Goal: Find specific page/section: Find specific page/section

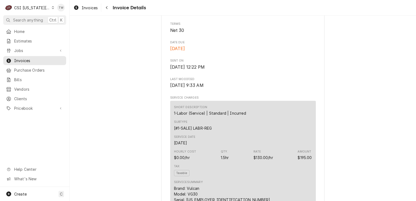
scroll to position [194, 0]
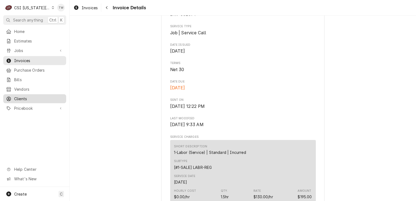
click at [20, 94] on link "Clients" at bounding box center [34, 98] width 63 height 9
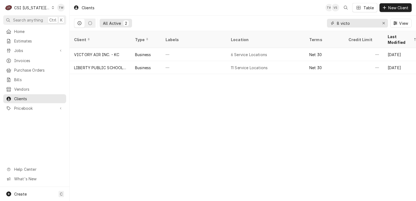
click at [365, 22] on input "8 victo" at bounding box center [357, 23] width 41 height 9
drag, startPoint x: 365, startPoint y: 22, endPoint x: 254, endPoint y: 16, distance: 110.4
click at [254, 16] on div "All Active 2 8 victo View" at bounding box center [242, 23] width 337 height 15
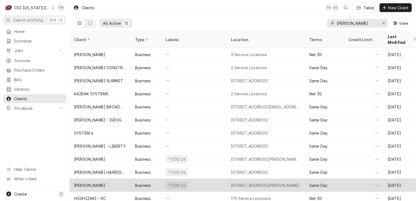
type input "[PERSON_NAME]"
click at [98, 179] on div "[PERSON_NAME]" at bounding box center [100, 185] width 61 height 13
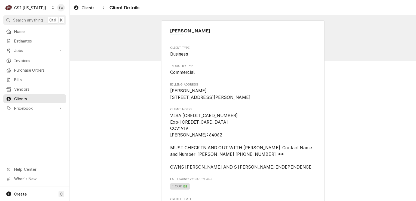
scroll to position [28, 0]
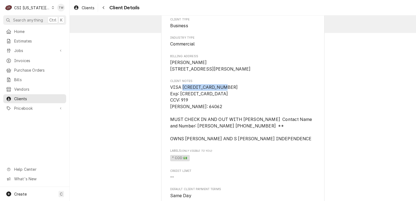
drag, startPoint x: 180, startPoint y: 92, endPoint x: 224, endPoint y: 94, distance: 43.3
click at [224, 94] on span "VISA 5592570001072060 Exp: 12/26 CCV: 919 JASON MONTONE Zipcode: 64062 MUST CHE…" at bounding box center [243, 113] width 146 height 58
copy span "5592570001072060"
drag, startPoint x: 206, startPoint y: 114, endPoint x: 166, endPoint y: 111, distance: 39.5
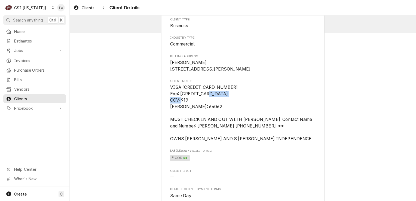
copy span "JASON MONTONE"
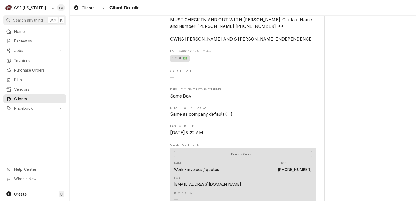
scroll to position [128, 0]
click at [103, 9] on icon "Navigate back" at bounding box center [103, 8] width 2 height 4
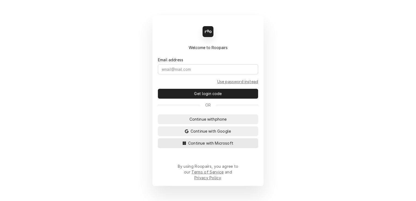
click at [197, 146] on span "Continue with Microsoft" at bounding box center [210, 143] width 47 height 6
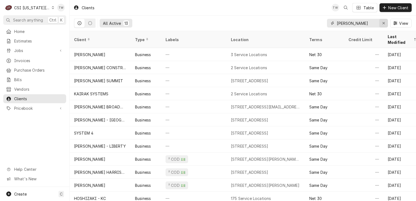
click at [384, 22] on icon "Erase input" at bounding box center [383, 23] width 3 height 4
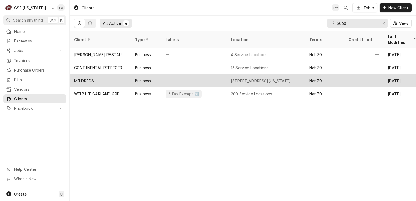
type input "5060"
click at [186, 74] on div "—" at bounding box center [193, 80] width 65 height 13
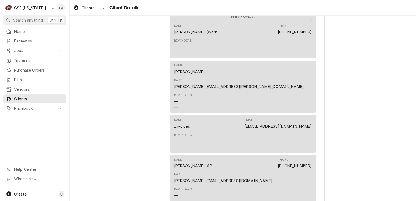
scroll to position [194, 0]
